Goal: Task Accomplishment & Management: Manage account settings

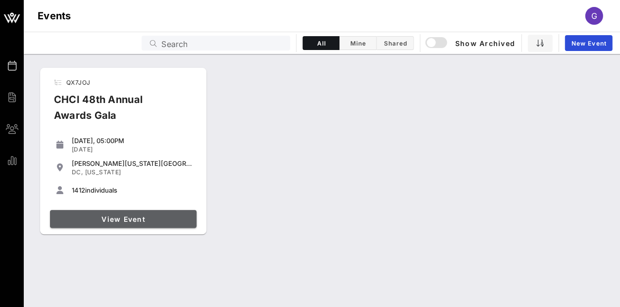
click at [148, 215] on span "View Event" at bounding box center [123, 219] width 139 height 8
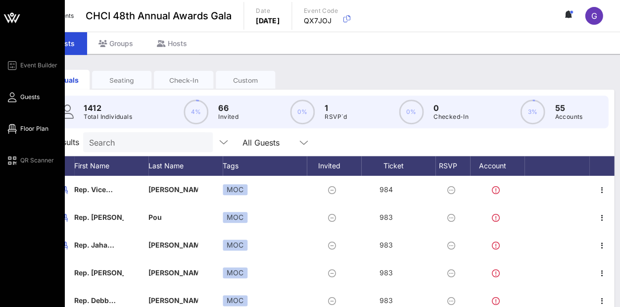
click at [21, 131] on span "Floor Plan" at bounding box center [34, 128] width 28 height 9
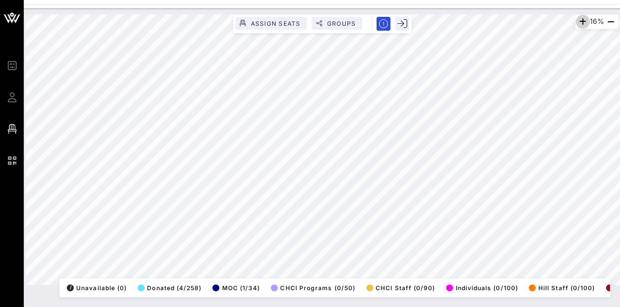
click at [579, 20] on icon "button" at bounding box center [582, 22] width 12 height 12
click at [579, 20] on icon "button" at bounding box center [581, 22] width 12 height 12
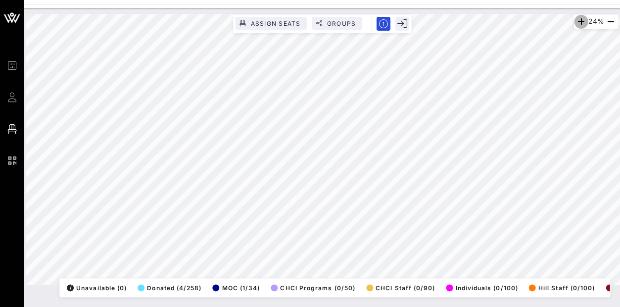
click at [579, 20] on icon "button" at bounding box center [581, 22] width 12 height 12
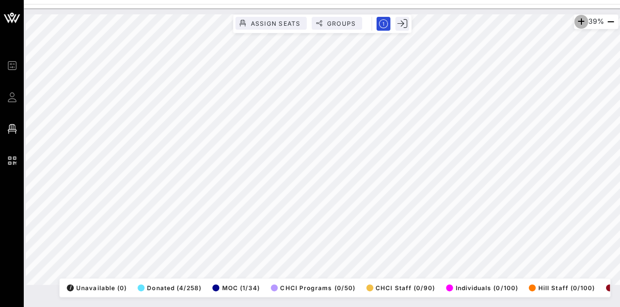
click at [579, 20] on icon "button" at bounding box center [581, 22] width 12 height 12
click at [579, 20] on icon "button" at bounding box center [582, 22] width 12 height 12
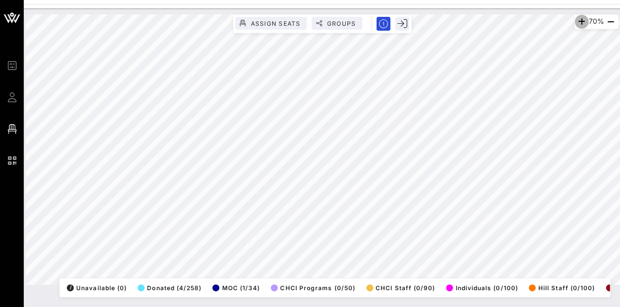
click at [579, 20] on icon "button" at bounding box center [581, 22] width 12 height 12
click at [579, 20] on icon "button" at bounding box center [582, 22] width 12 height 12
click at [579, 20] on icon "button" at bounding box center [581, 22] width 12 height 12
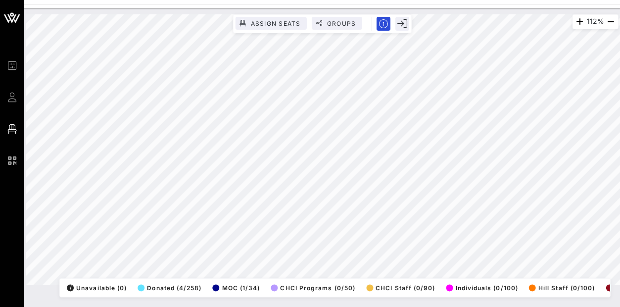
click at [511, 299] on div "112% Assign Seats Groups Exit All Reserved Shared Total Guests 1320 Total Seate…" at bounding box center [322, 157] width 596 height 298
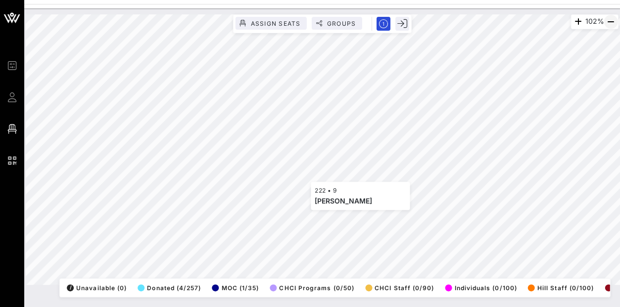
click at [612, 20] on icon "button" at bounding box center [611, 22] width 12 height 12
click at [609, 20] on icon "button" at bounding box center [611, 22] width 12 height 12
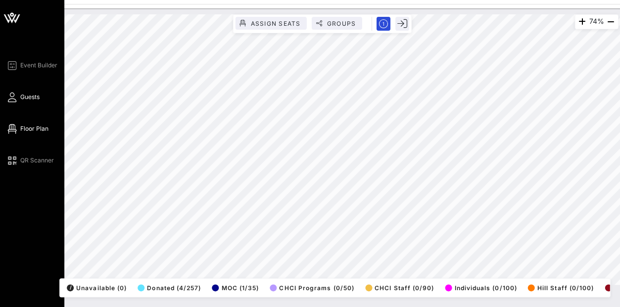
click at [21, 95] on span "Guests" at bounding box center [29, 97] width 19 height 9
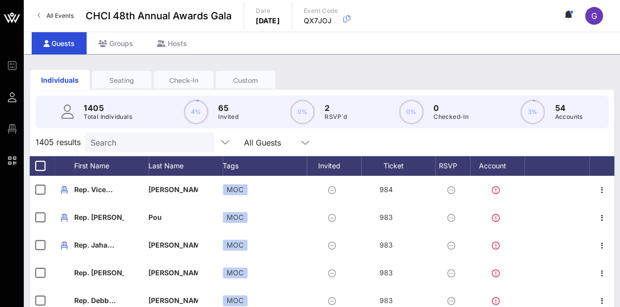
click at [106, 137] on input "Search" at bounding box center [149, 142] width 116 height 13
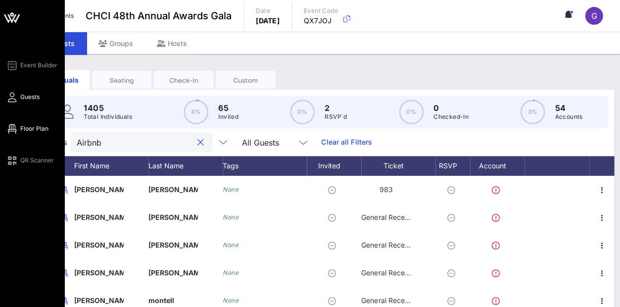
type input "Airbnb"
click at [23, 131] on span "Floor Plan" at bounding box center [34, 128] width 28 height 9
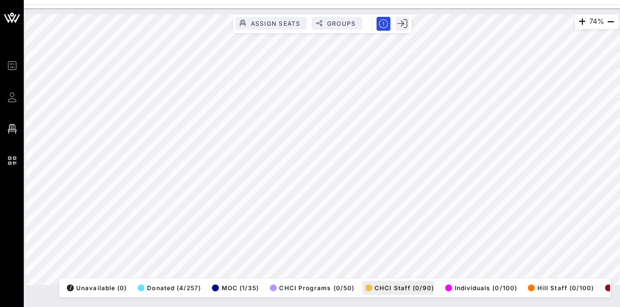
click at [361, 284] on div "74% Assign Seats Groups Exit All Reserved Shared Total Guests 1312 Total Seated…" at bounding box center [322, 149] width 592 height 270
click at [607, 21] on icon "button" at bounding box center [611, 22] width 12 height 12
click at [362, 14] on div "67% Assign Seats Groups Exit All Reserved Shared Total Guests 1312 Total Seated…" at bounding box center [322, 149] width 592 height 270
click at [576, 21] on icon "button" at bounding box center [581, 22] width 12 height 12
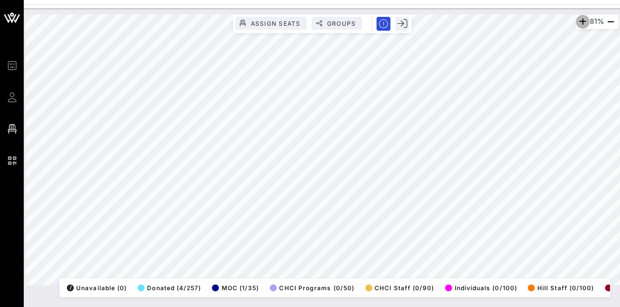
click at [576, 21] on icon "button" at bounding box center [582, 22] width 12 height 12
click at [576, 21] on icon "button" at bounding box center [581, 22] width 12 height 12
click at [610, 22] on icon "button" at bounding box center [611, 22] width 12 height 12
click at [611, 20] on icon "button" at bounding box center [611, 22] width 12 height 12
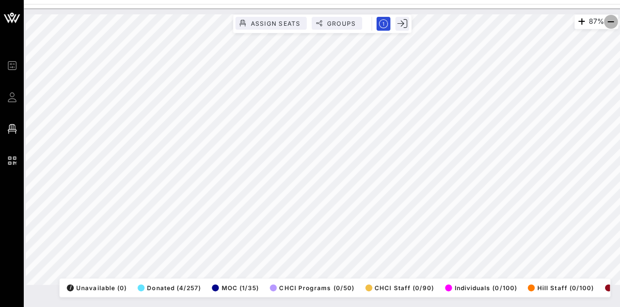
click at [611, 20] on icon "button" at bounding box center [611, 22] width 12 height 12
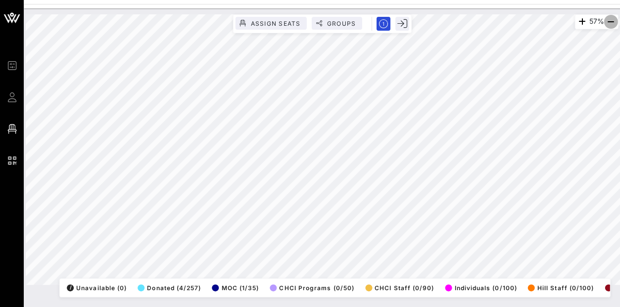
click at [611, 20] on icon "button" at bounding box center [611, 22] width 12 height 12
click at [575, 23] on icon "button" at bounding box center [581, 22] width 12 height 12
click at [577, 23] on icon "button" at bounding box center [583, 22] width 12 height 12
click at [575, 23] on icon "button" at bounding box center [581, 22] width 12 height 12
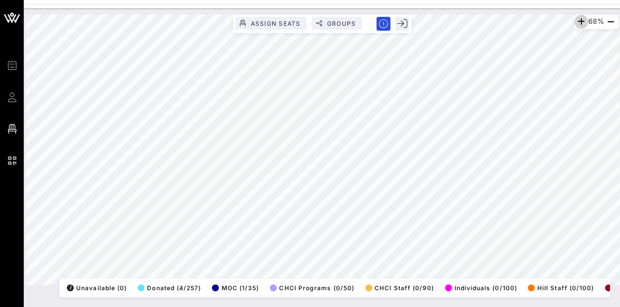
click at [575, 23] on icon "button" at bounding box center [581, 22] width 12 height 12
click at [610, 26] on icon "button" at bounding box center [611, 22] width 12 height 12
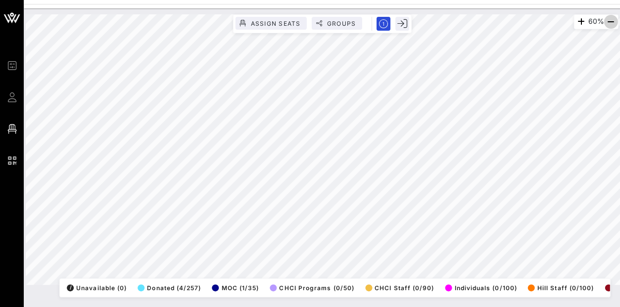
click at [610, 26] on icon "button" at bounding box center [611, 22] width 12 height 12
click at [575, 18] on icon "button" at bounding box center [581, 22] width 12 height 12
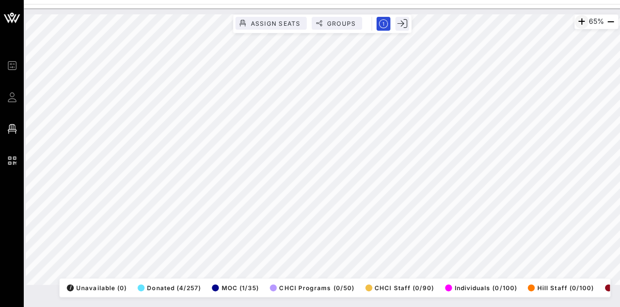
click at [575, 18] on icon "button" at bounding box center [581, 22] width 12 height 12
click at [579, 23] on icon "button" at bounding box center [583, 22] width 12 height 12
click at [579, 23] on icon "button" at bounding box center [581, 22] width 12 height 12
